Goal: Find specific page/section: Find specific page/section

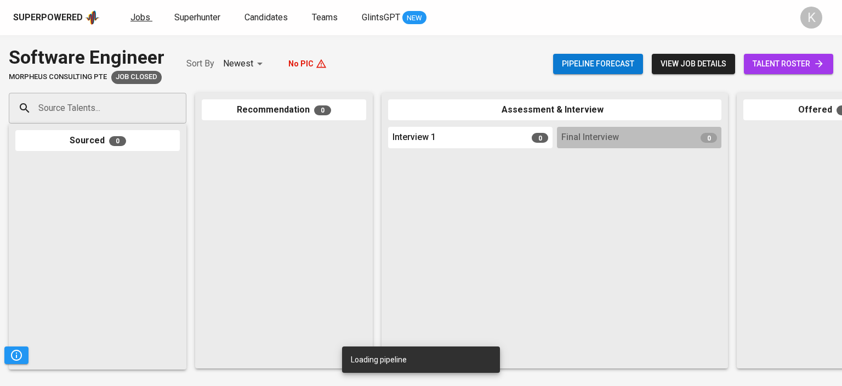
click at [148, 19] on span "Jobs" at bounding box center [141, 17] width 20 height 10
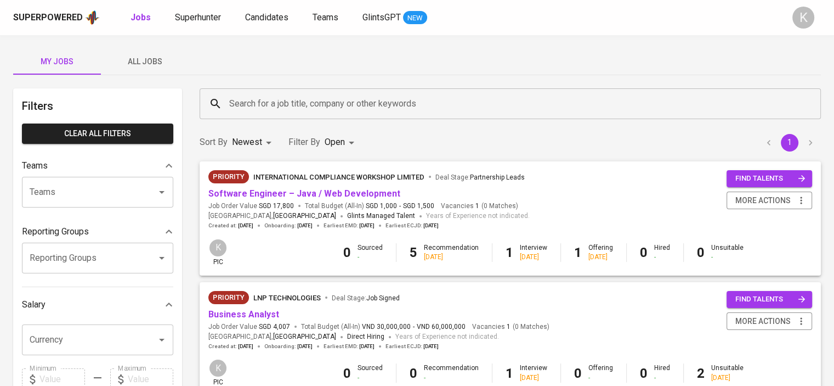
click at [145, 71] on button "All Jobs" at bounding box center [145, 61] width 88 height 26
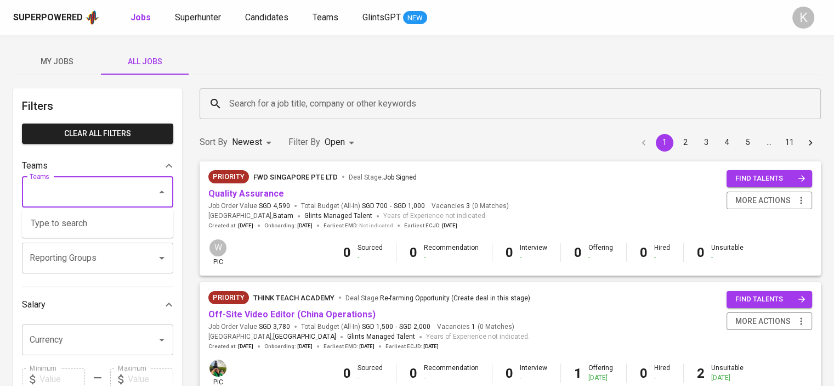
click at [114, 191] on input "Teams" at bounding box center [82, 192] width 111 height 21
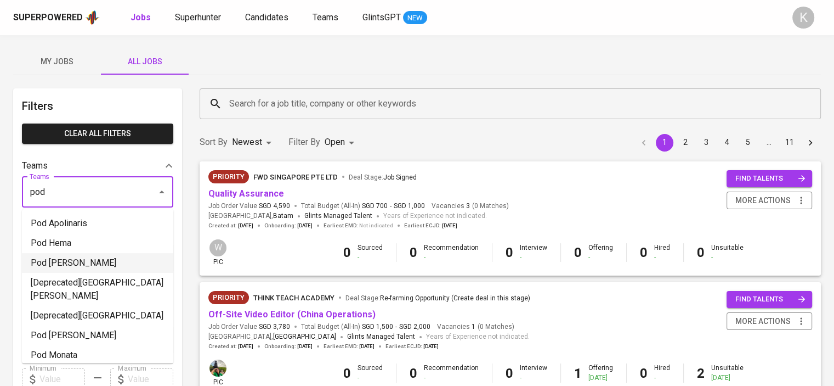
click at [76, 262] on li "Pod [PERSON_NAME]" at bounding box center [97, 263] width 151 height 20
type input "pod"
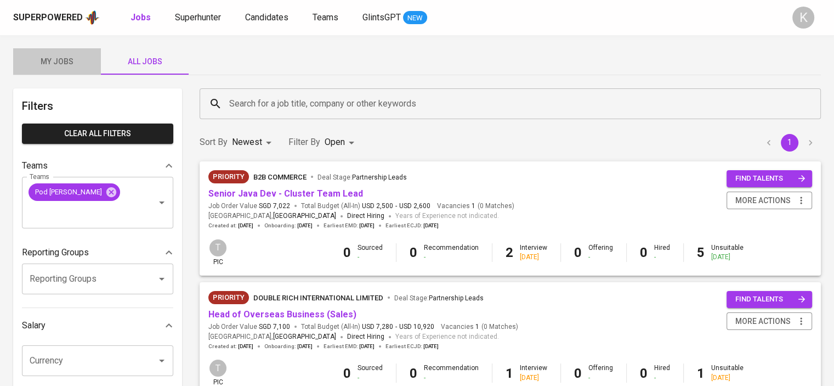
click at [60, 58] on span "My Jobs" at bounding box center [57, 62] width 75 height 14
